Goal: Task Accomplishment & Management: Use online tool/utility

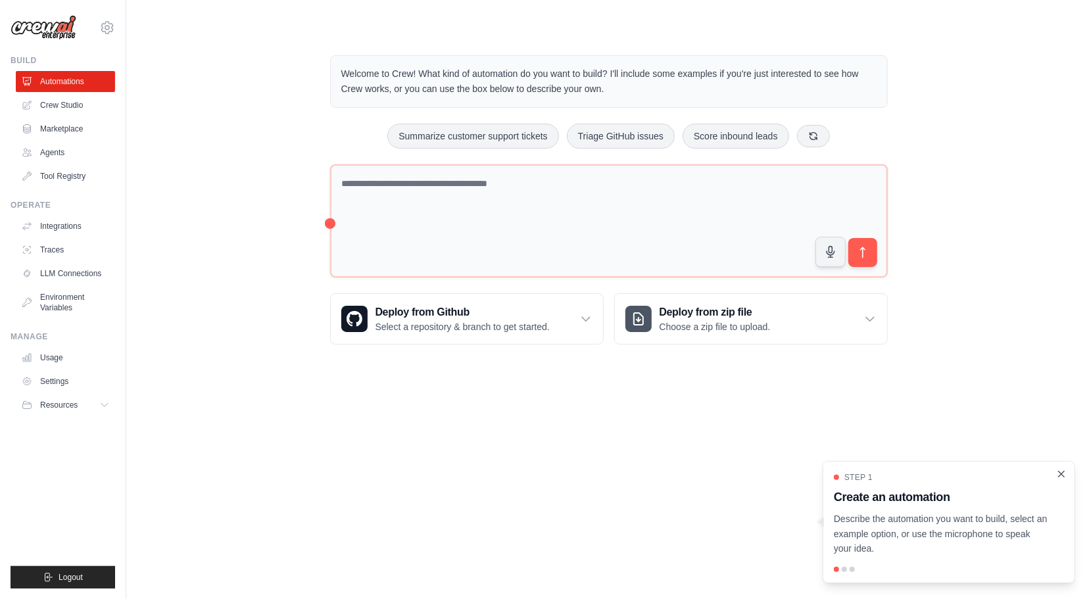
click at [1062, 479] on icon "Close walkthrough" at bounding box center [1061, 474] width 12 height 12
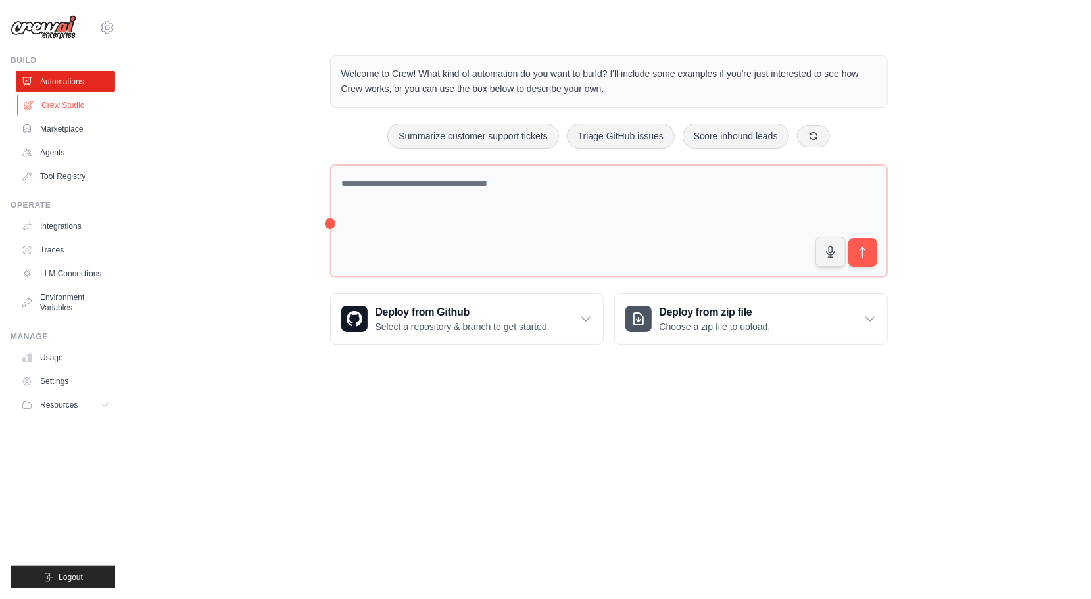
click at [57, 97] on link "Crew Studio" at bounding box center [66, 105] width 99 height 21
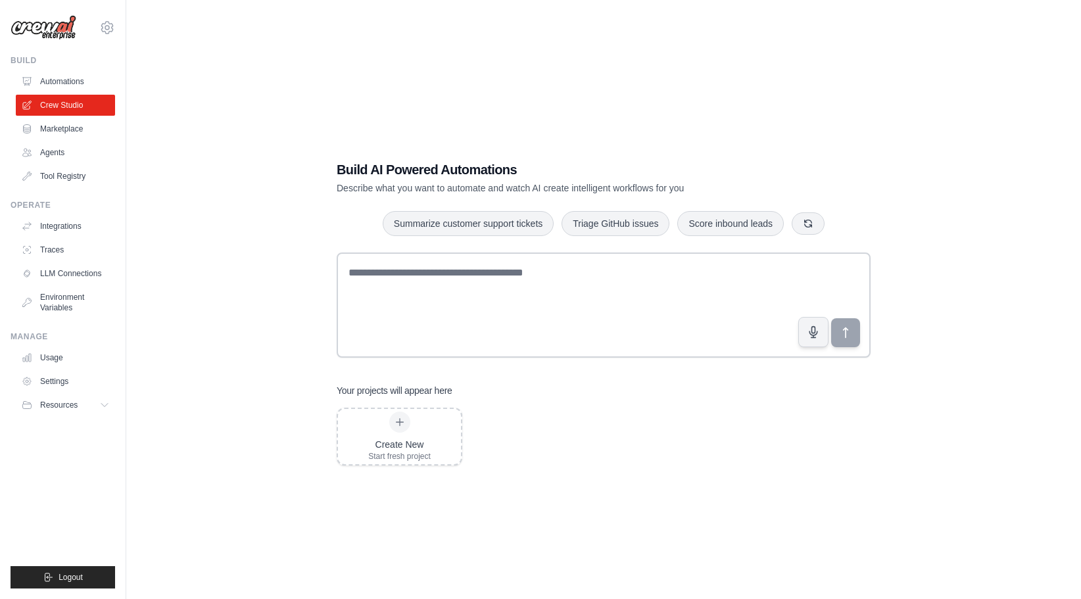
drag, startPoint x: 0, startPoint y: 0, endPoint x: 855, endPoint y: 72, distance: 857.6
click at [855, 72] on div "Build AI Powered Automations Describe what you want to automate and watch AI cr…" at bounding box center [603, 312] width 912 height 599
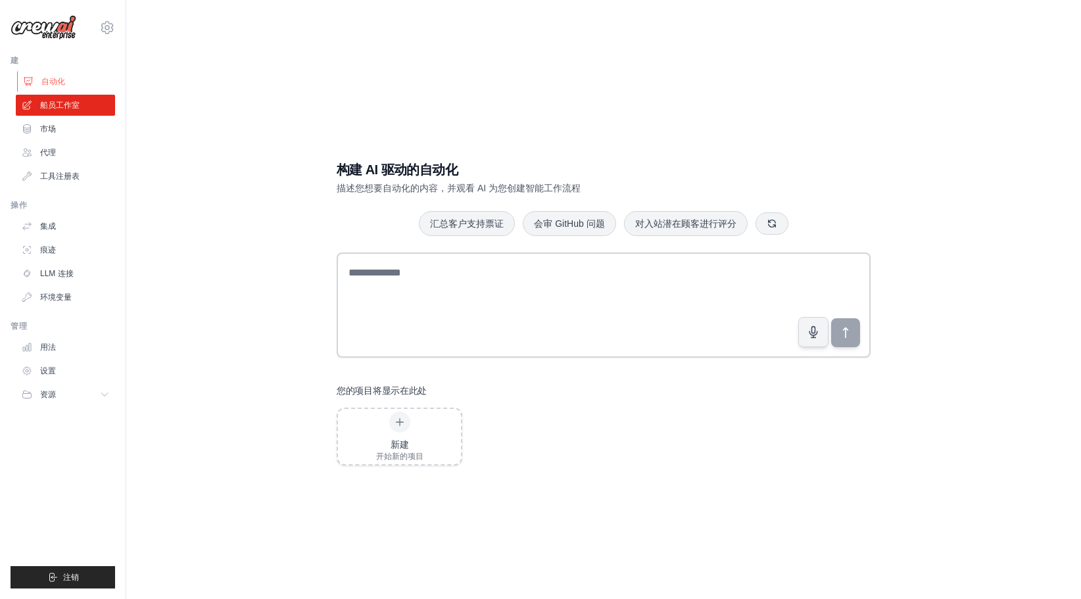
click at [57, 87] on link "自动化" at bounding box center [66, 81] width 99 height 21
click at [57, 82] on font "自动化" at bounding box center [53, 81] width 24 height 11
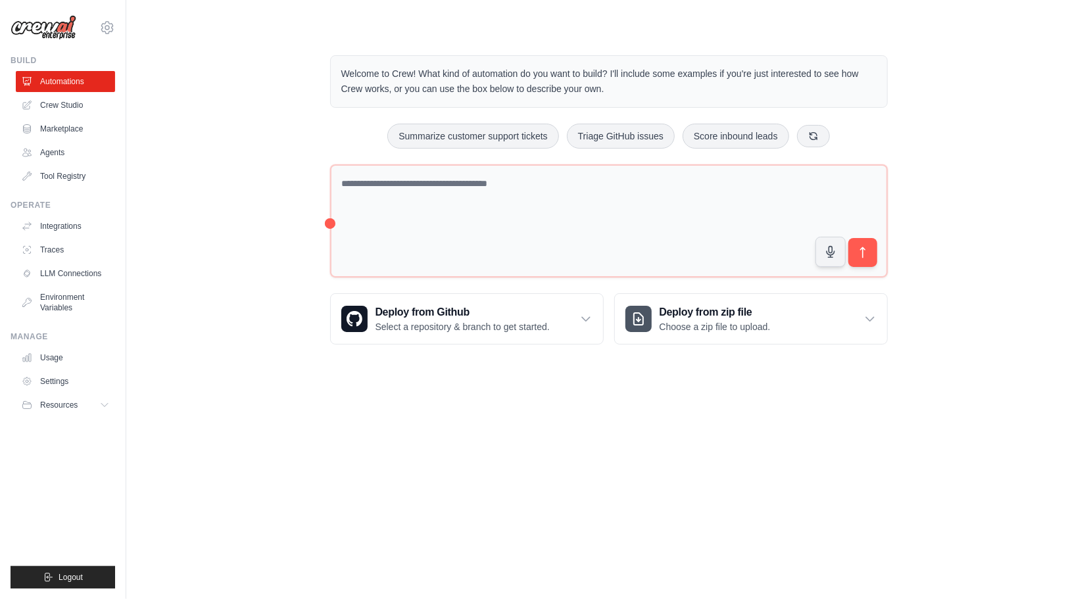
drag, startPoint x: 943, startPoint y: 91, endPoint x: 803, endPoint y: 446, distance: 381.3
click at [803, 446] on body "[EMAIL_ADDRESS][DOMAIN_NAME] Settings Build Automations Crew Studio" at bounding box center [545, 299] width 1091 height 599
drag, startPoint x: 881, startPoint y: 395, endPoint x: 809, endPoint y: 453, distance: 92.6
click at [809, 453] on body "[EMAIL_ADDRESS][DOMAIN_NAME] Settings Build Automations Crew Studio" at bounding box center [545, 299] width 1091 height 599
drag, startPoint x: 812, startPoint y: 451, endPoint x: 725, endPoint y: 463, distance: 88.2
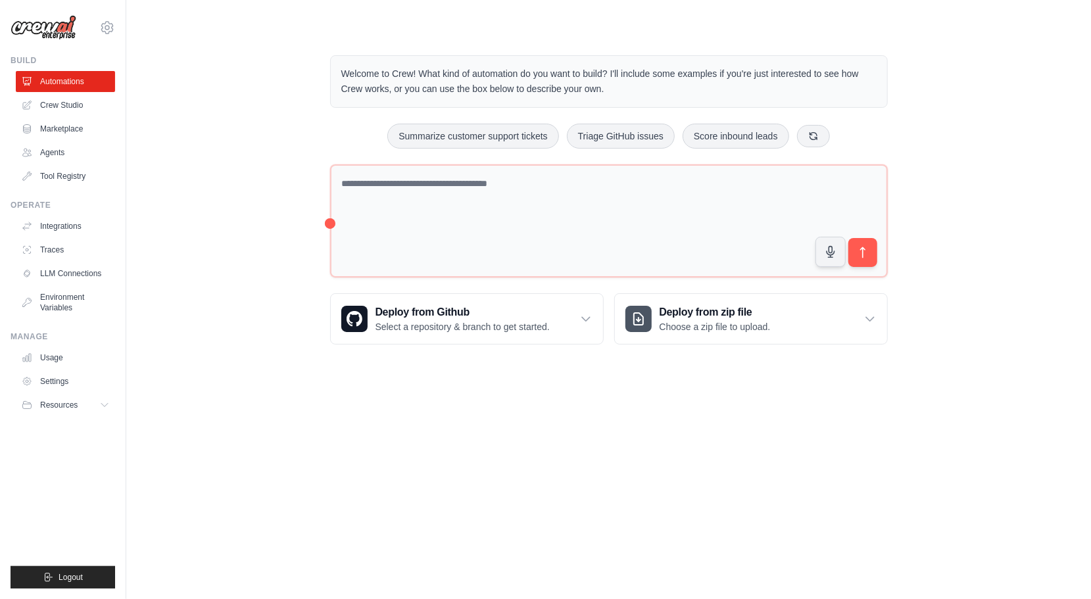
click at [725, 463] on body "[EMAIL_ADDRESS][DOMAIN_NAME] Settings Build Automations Crew Studio" at bounding box center [545, 299] width 1091 height 599
